Goal: Task Accomplishment & Management: Manage account settings

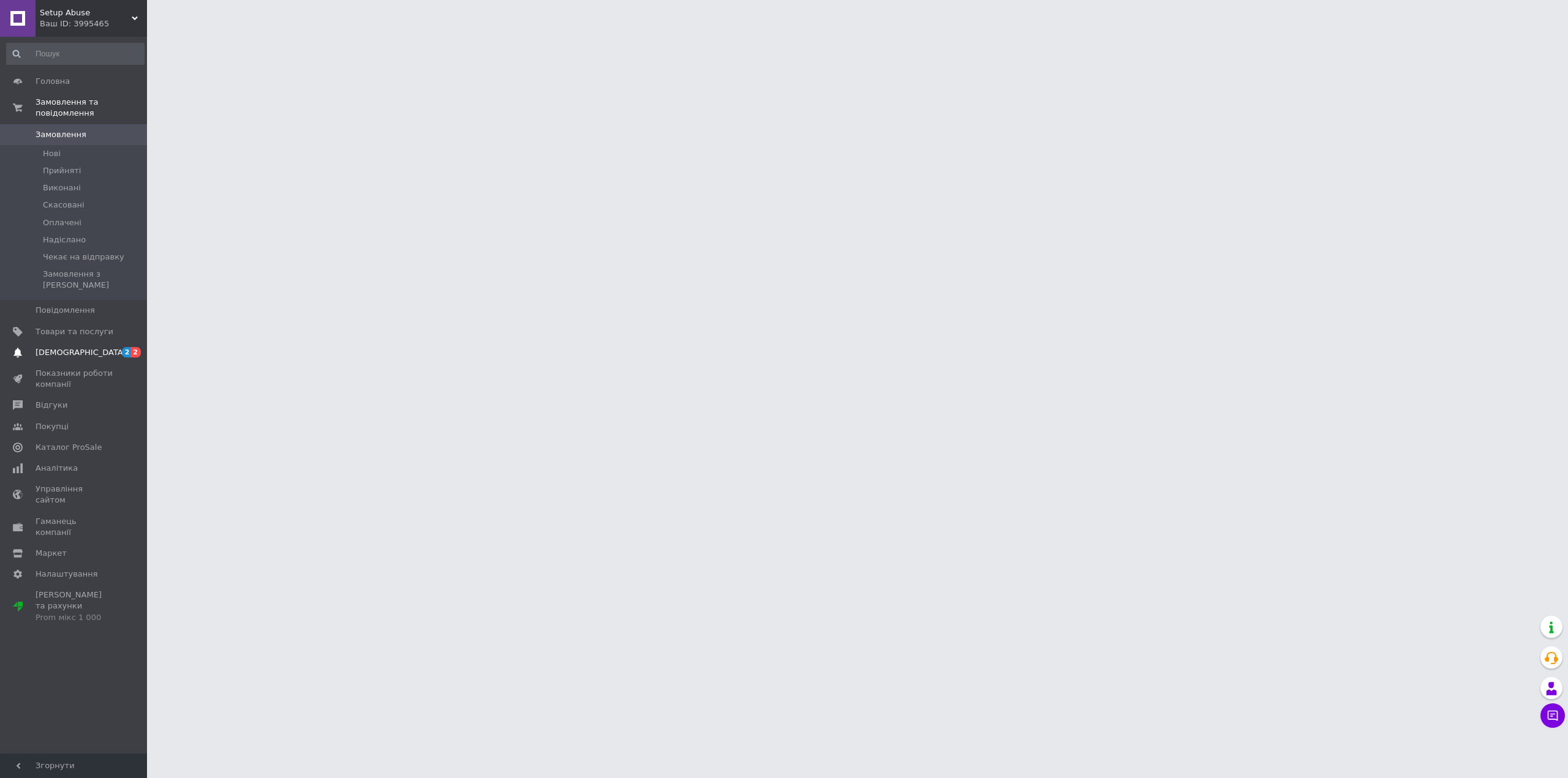
click at [59, 347] on span "[DEMOGRAPHIC_DATA]" at bounding box center [81, 352] width 91 height 11
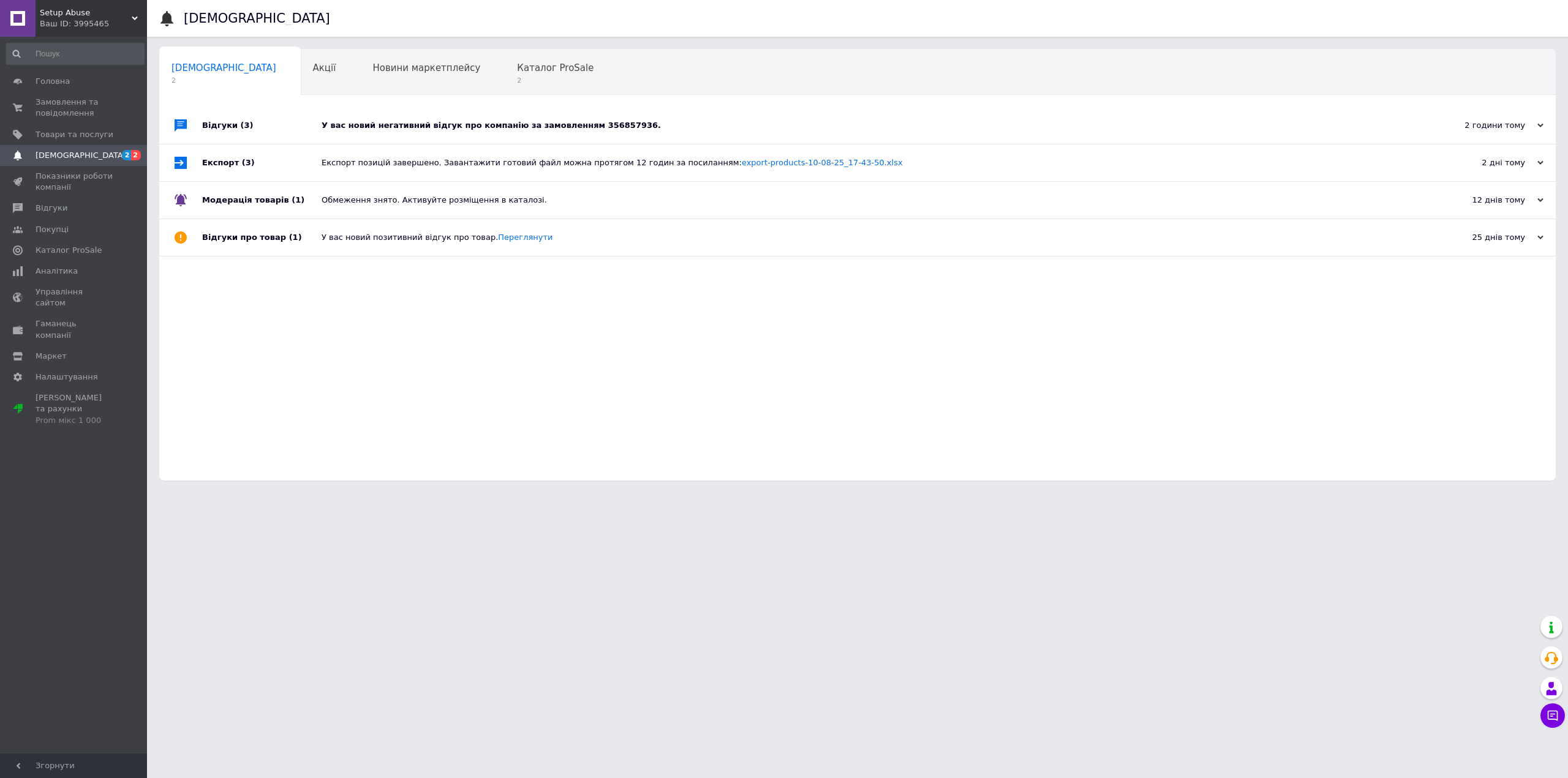
click at [390, 133] on div "У вас новий негативний відгук про компанію за замовленням 356857936." at bounding box center [871, 125] width 1100 height 36
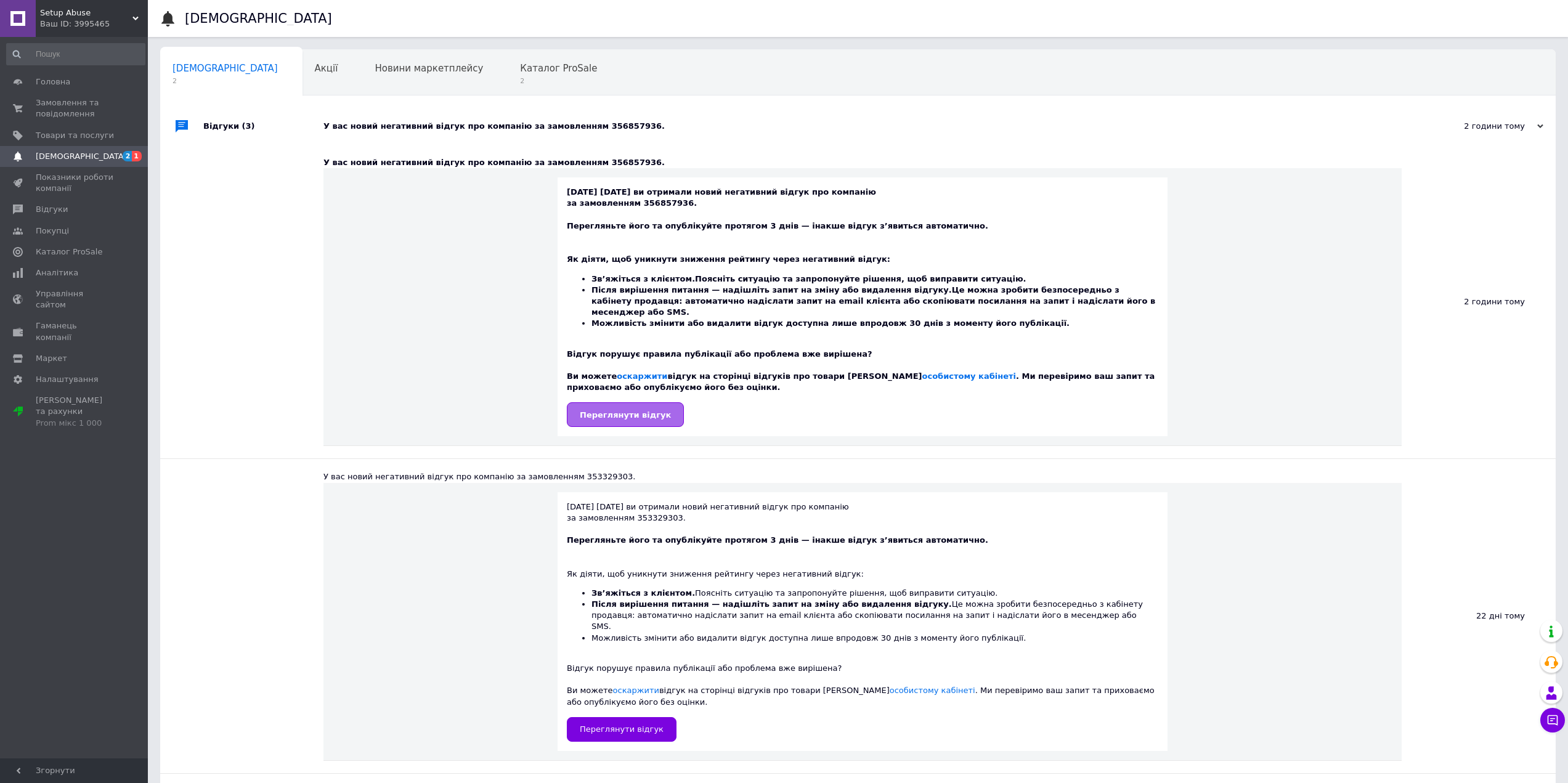
click at [630, 410] on span "Переглянути відгук" at bounding box center [626, 415] width 91 height 9
click at [75, 103] on span "Замовлення та повідомлення" at bounding box center [75, 108] width 79 height 22
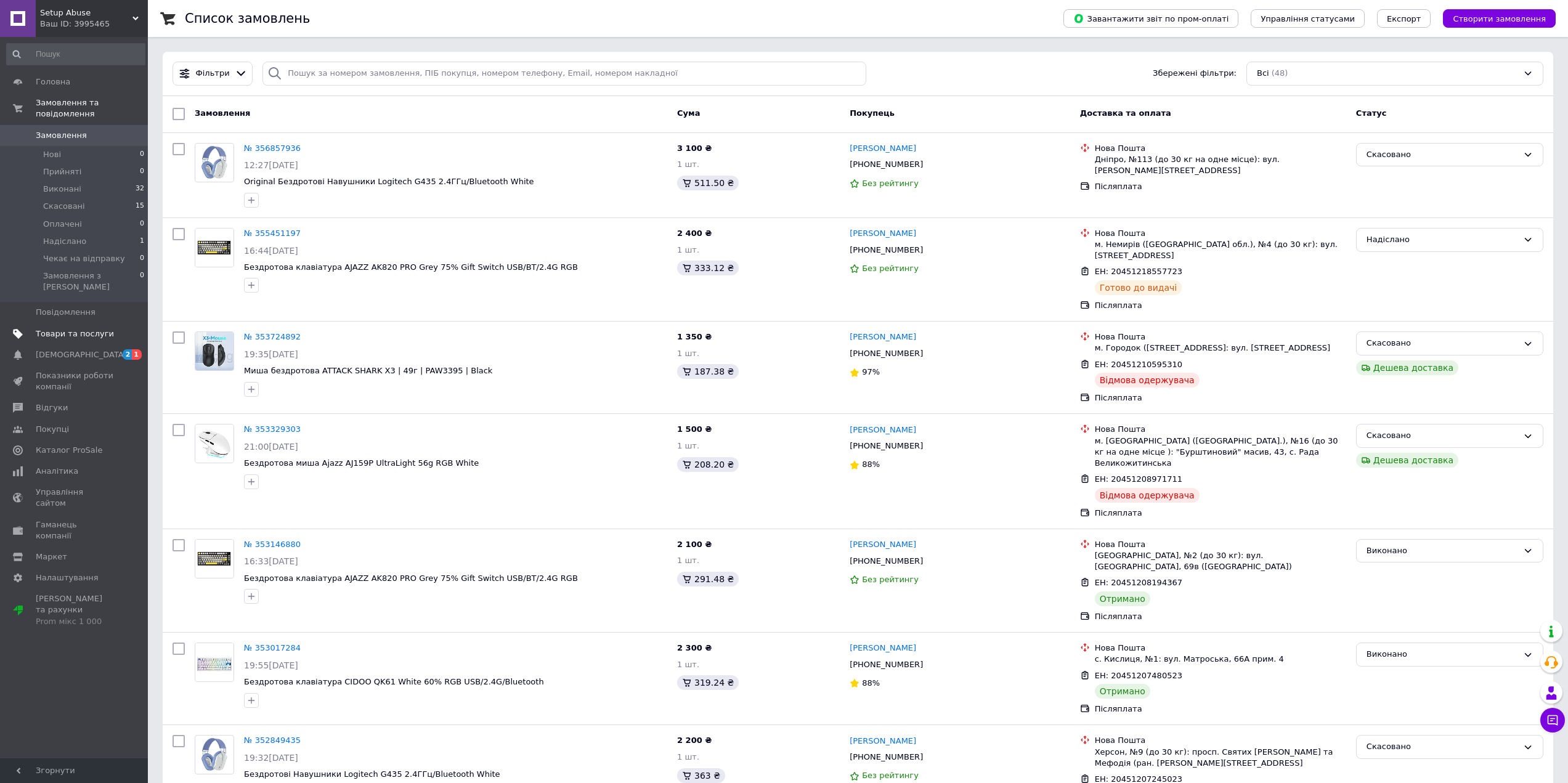
click at [74, 329] on span "Товари та послуги" at bounding box center [75, 334] width 79 height 11
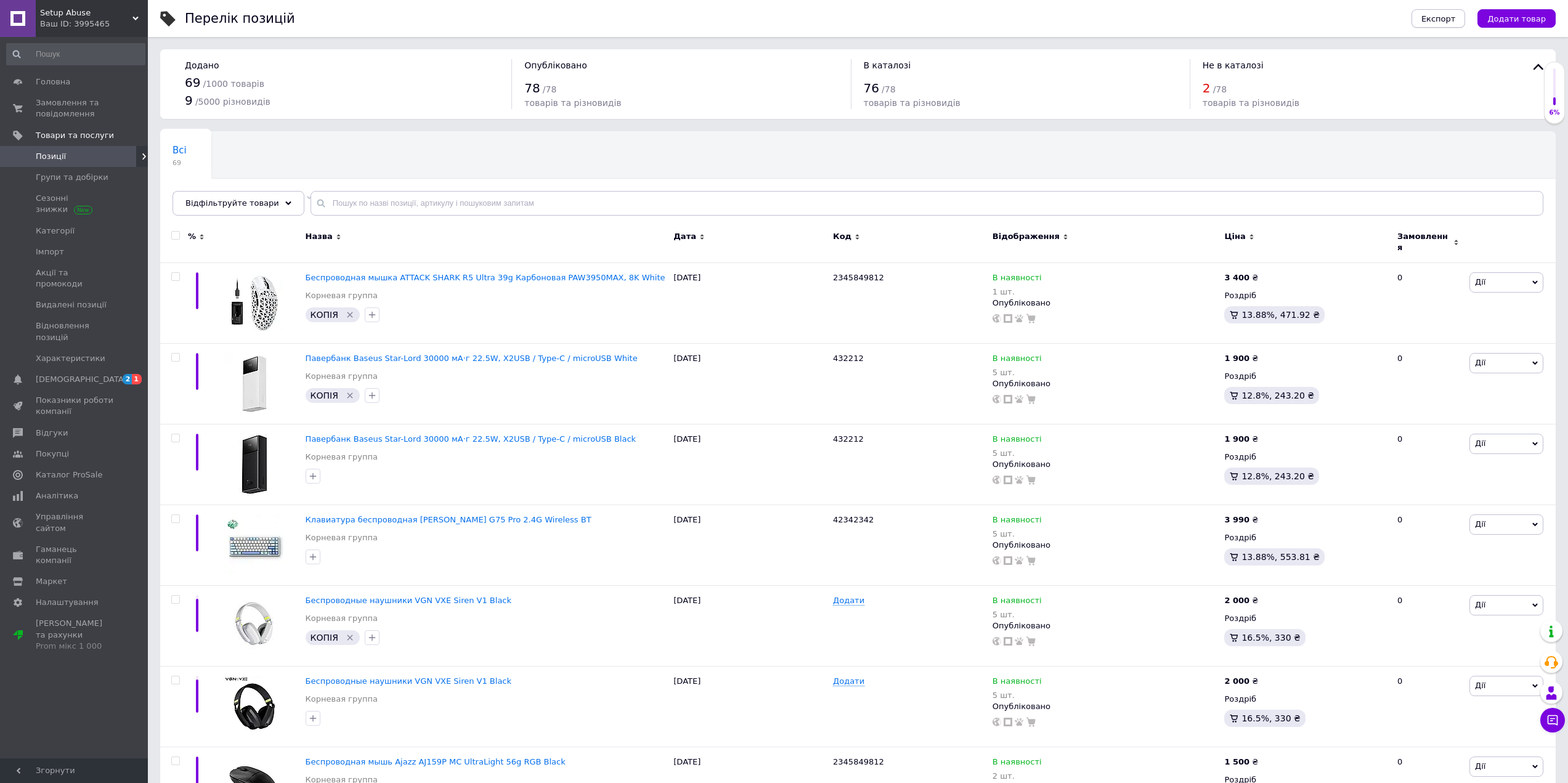
click at [1450, 21] on span "Експорт" at bounding box center [1438, 19] width 34 height 9
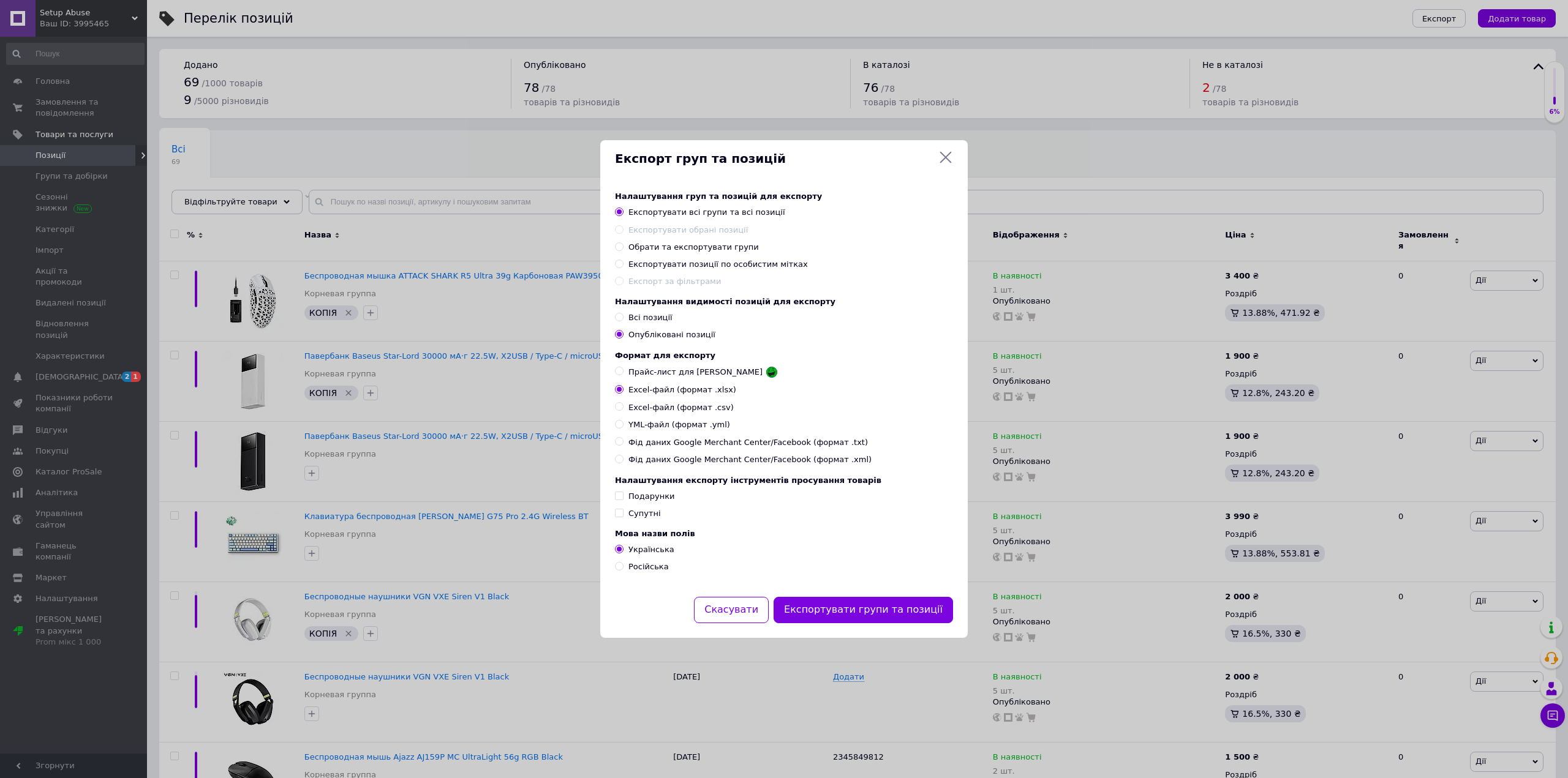
click at [637, 509] on div "Налаштування експорту інструментів просування товарів Подарунки Супутні" at bounding box center [784, 497] width 338 height 43
click at [647, 500] on div "Подарунки" at bounding box center [651, 496] width 46 height 11
click at [623, 500] on input "Подарунки" at bounding box center [618, 495] width 8 height 8
checkbox input "true"
click at [635, 513] on div "Супутні" at bounding box center [644, 514] width 33 height 11
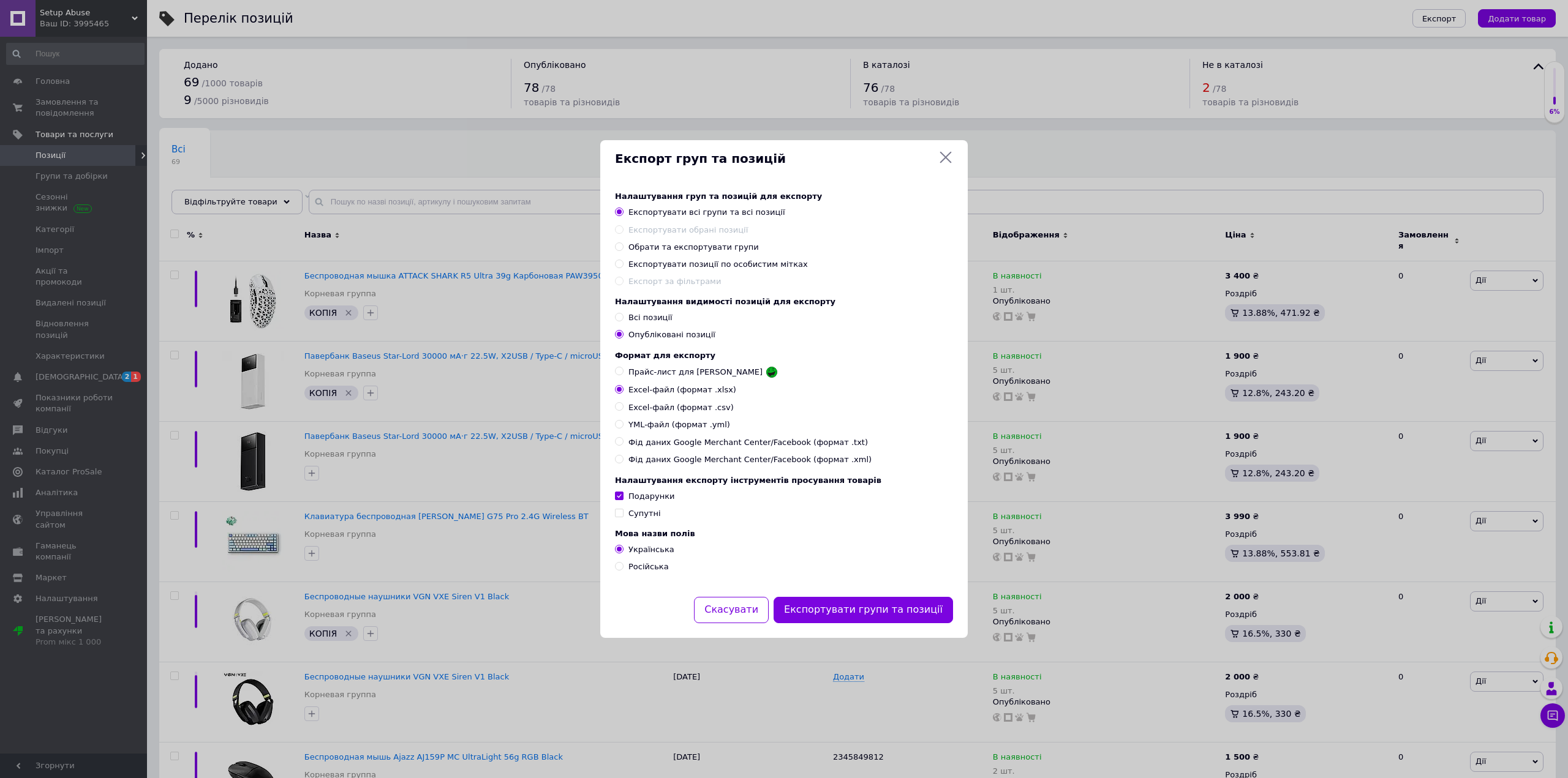
click at [623, 513] on input "Супутні" at bounding box center [618, 513] width 8 height 8
checkbox input "true"
click at [904, 618] on button "Експортувати групи та позиції" at bounding box center [863, 610] width 180 height 27
